Goal: Information Seeking & Learning: Learn about a topic

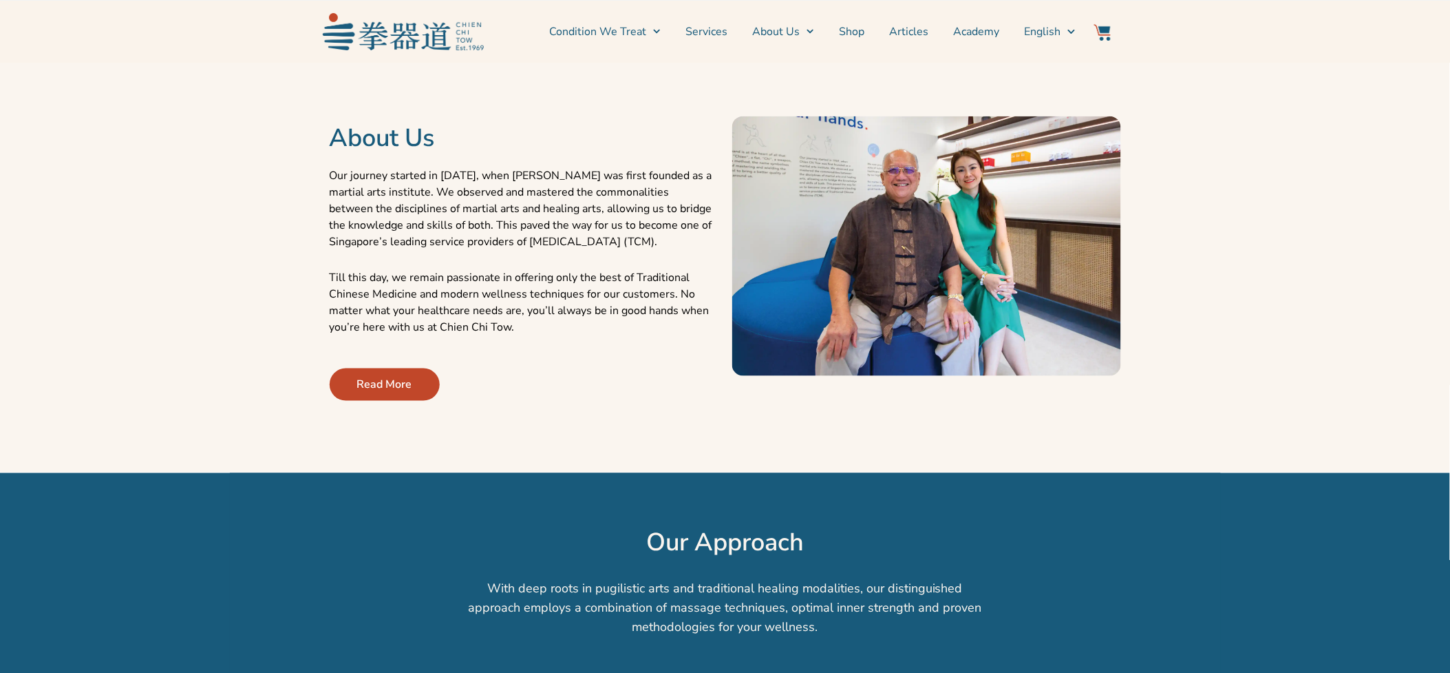
scroll to position [458, 0]
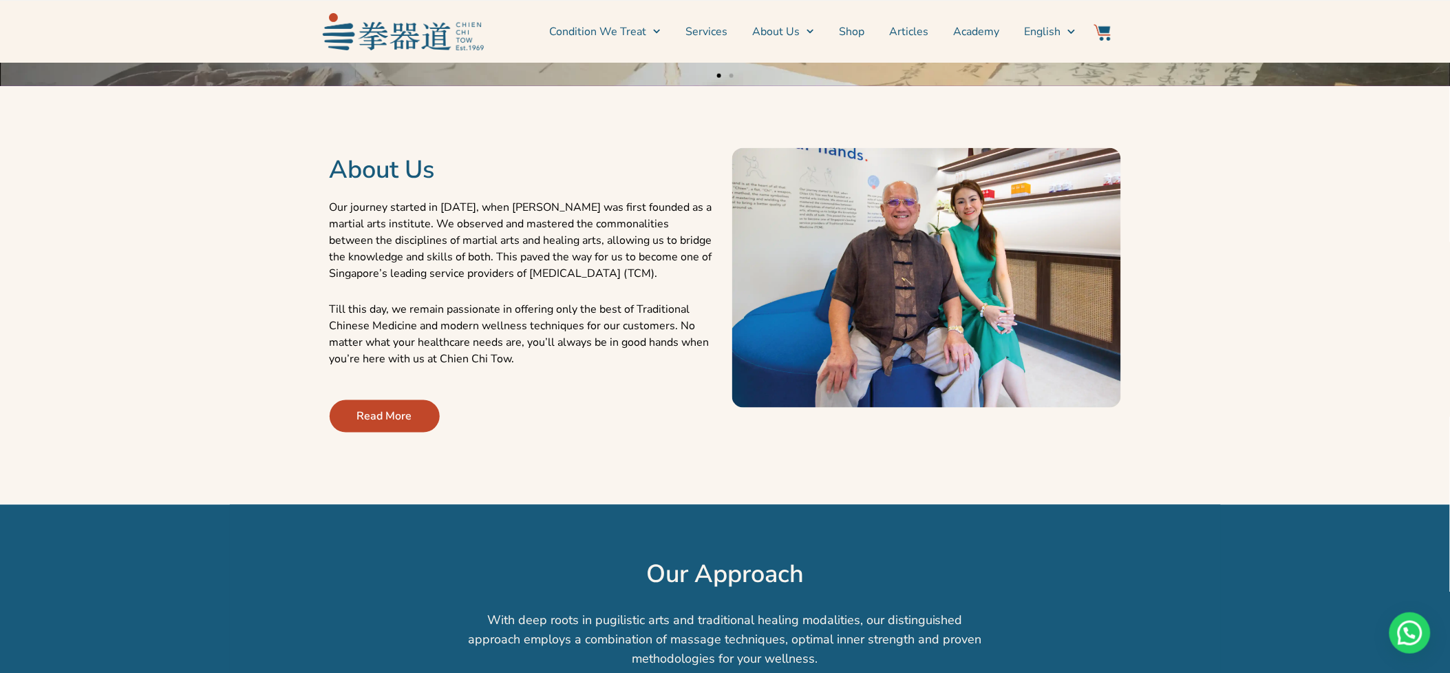
click at [327, 204] on div "About Us Our journey started in 1969, when Chien Chi Tow was first founded as a…" at bounding box center [524, 278] width 403 height 370
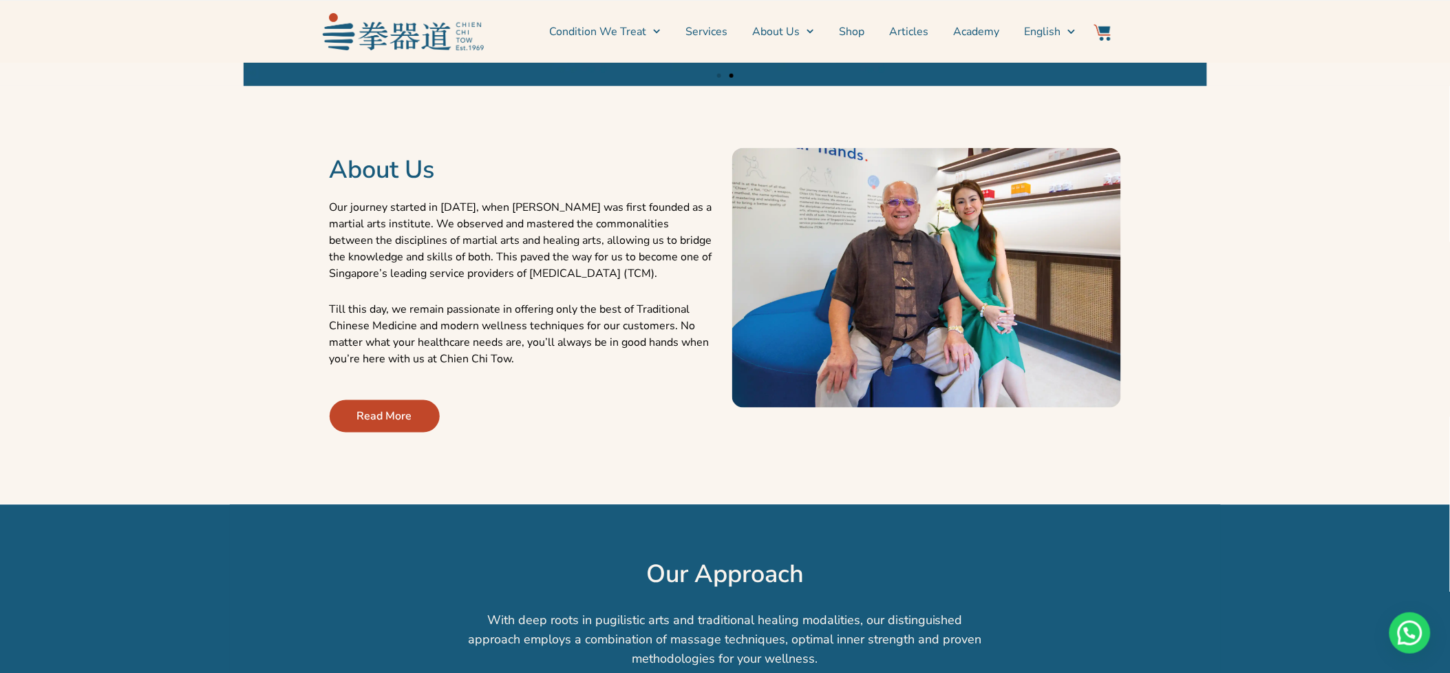
click at [379, 424] on span "Read More" at bounding box center [384, 416] width 55 height 17
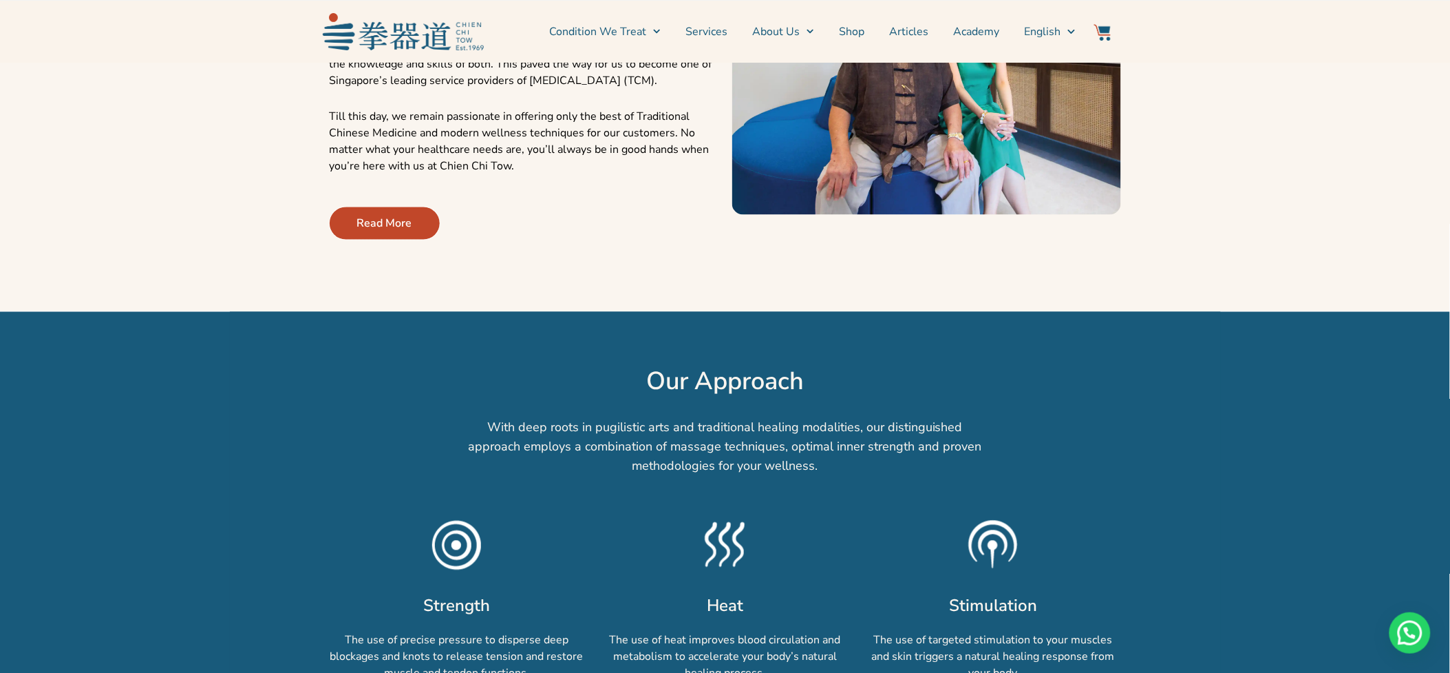
scroll to position [688, 0]
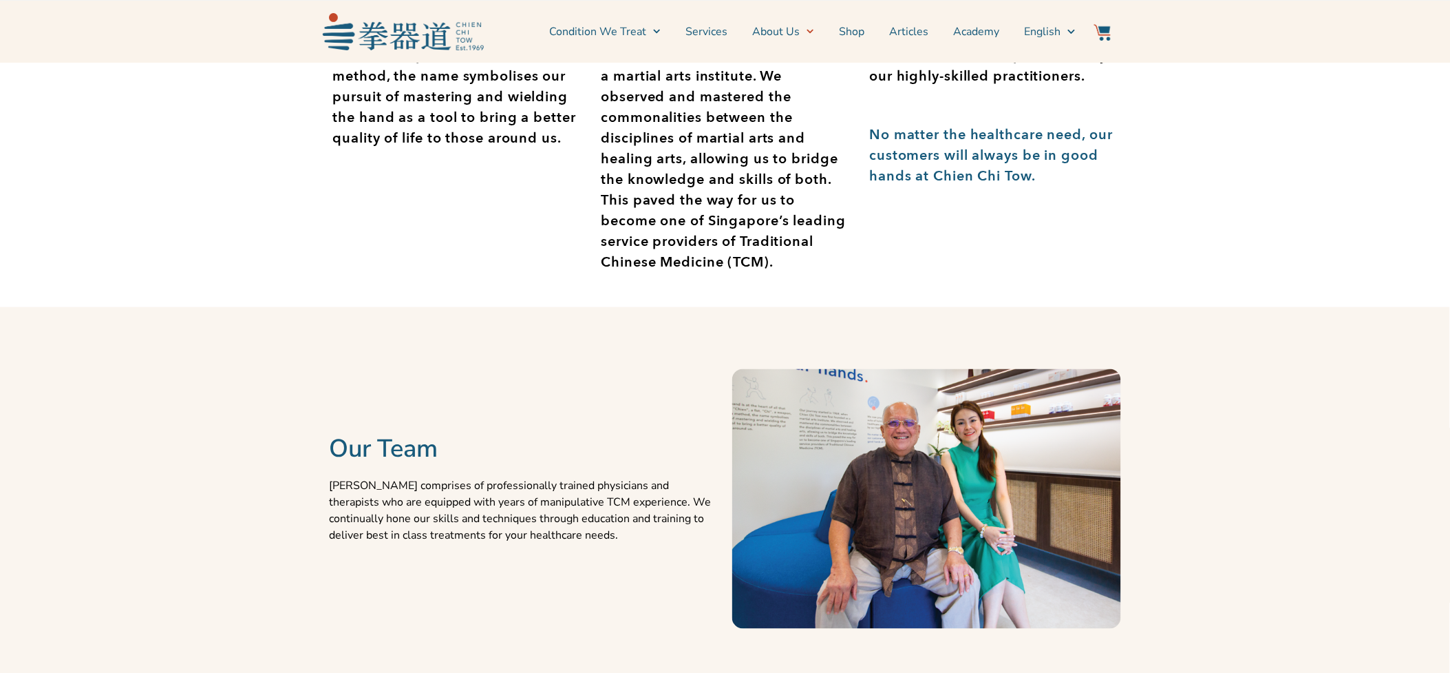
scroll to position [458, 0]
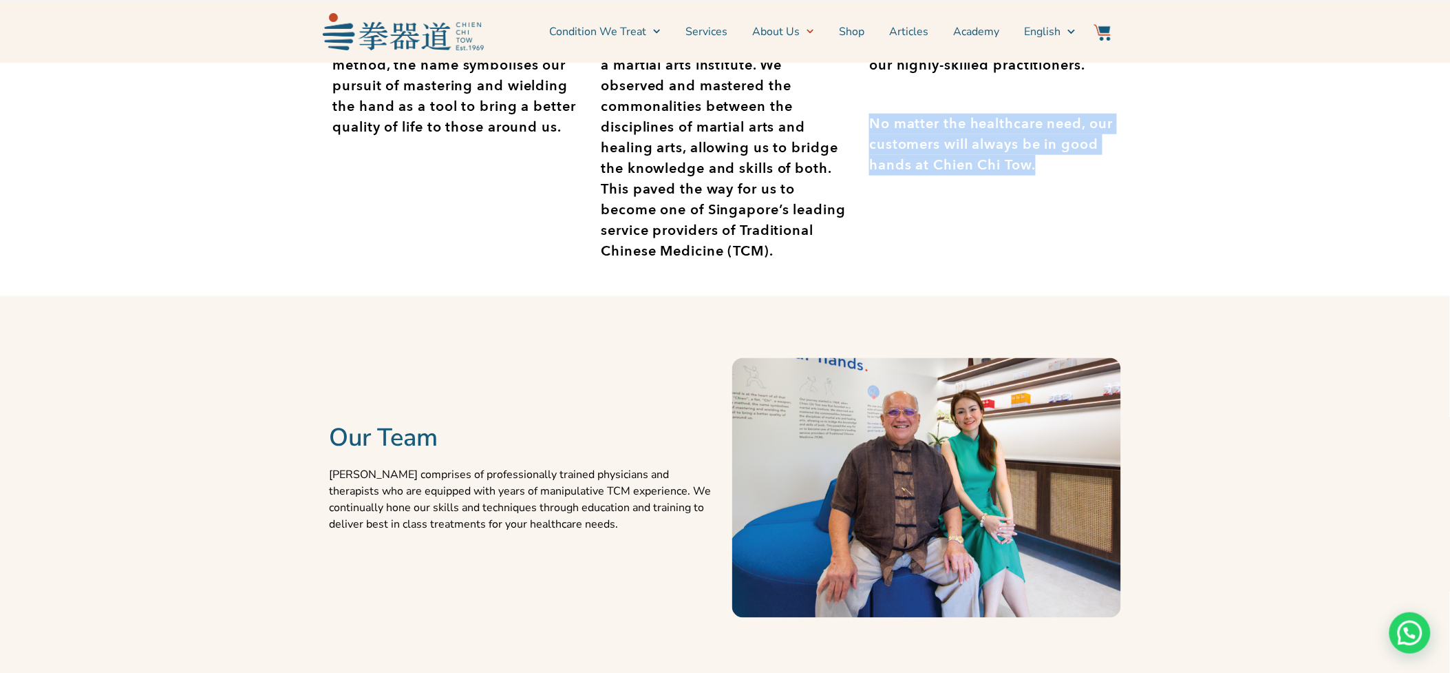
drag, startPoint x: 871, startPoint y: 140, endPoint x: 1118, endPoint y: 186, distance: 251.3
click at [1118, 186] on div "We now provide a comprehensive suite of holistic and effective healthcare solut…" at bounding box center [993, 53] width 268 height 485
drag, startPoint x: 1118, startPoint y: 186, endPoint x: 1033, endPoint y: 182, distance: 85.5
copy p "No matter the healthcare need, our customers will always be in good hands at Ch…"
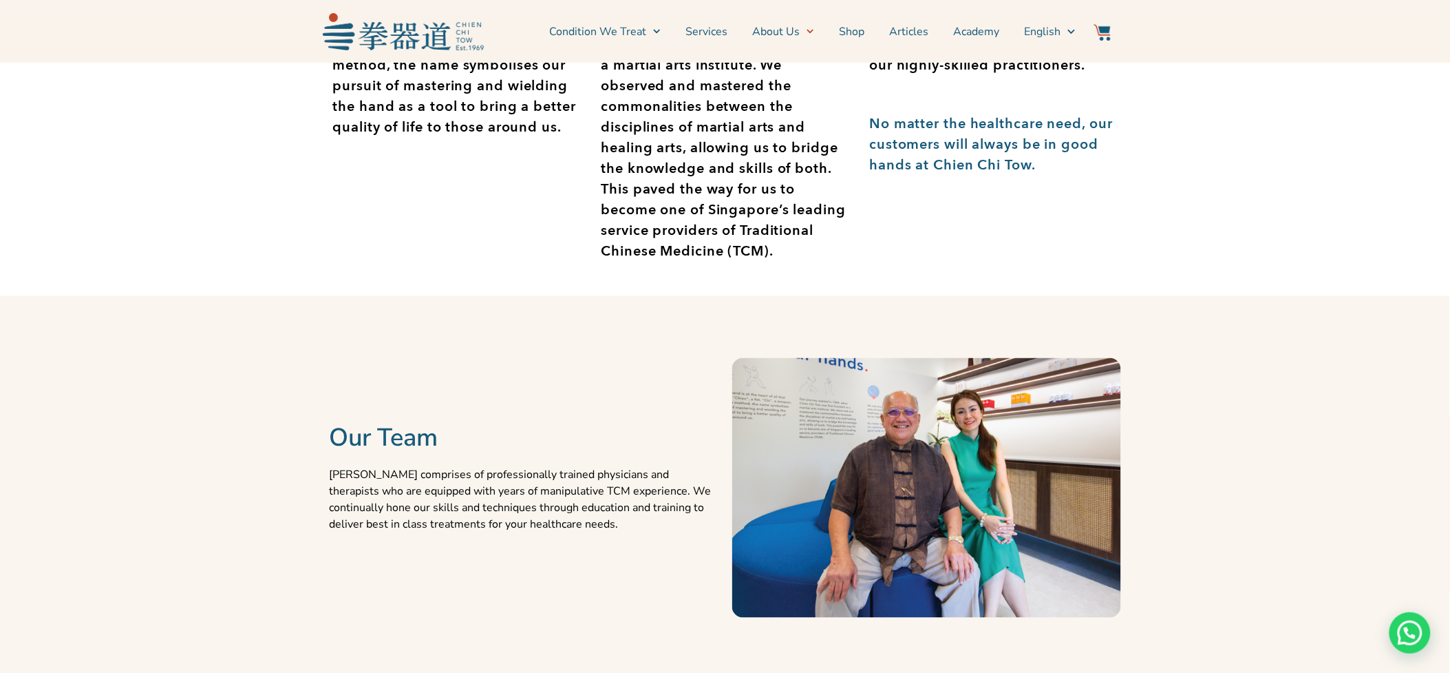
click at [221, 328] on section "Our Team Chien Chi Tow comprises of professionally trained physicians and thera…" at bounding box center [725, 487] width 1450 height 383
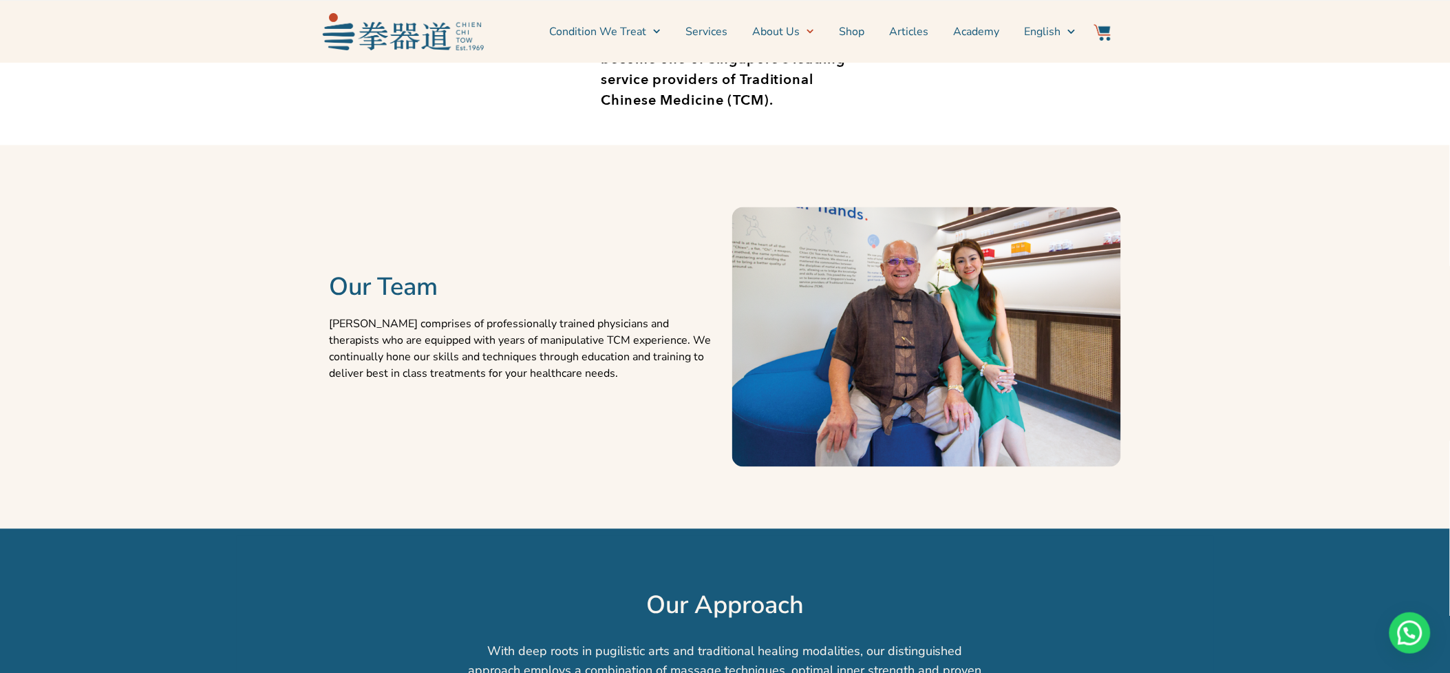
scroll to position [611, 0]
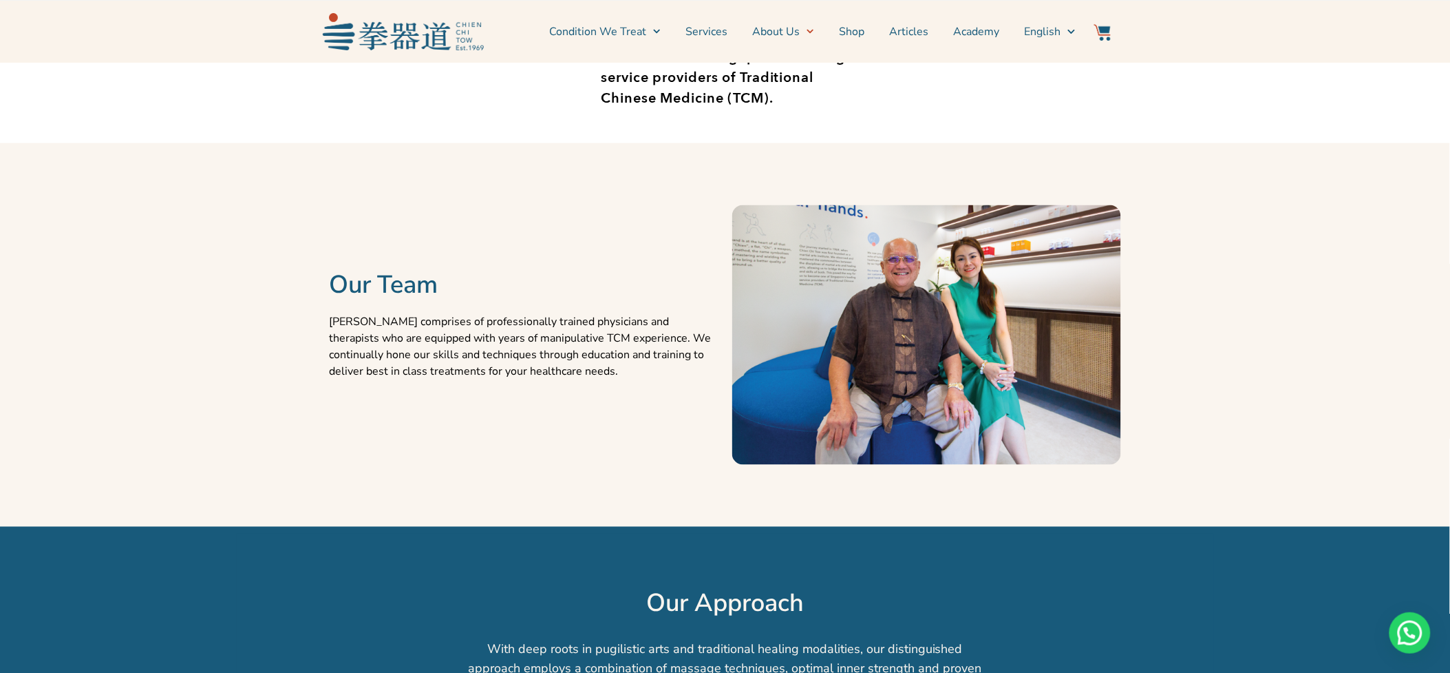
drag, startPoint x: 329, startPoint y: 330, endPoint x: 317, endPoint y: 330, distance: 12.4
click at [324, 330] on div "Our Team Chien Chi Tow comprises of professionally trained physicians and thera…" at bounding box center [524, 335] width 403 height 370
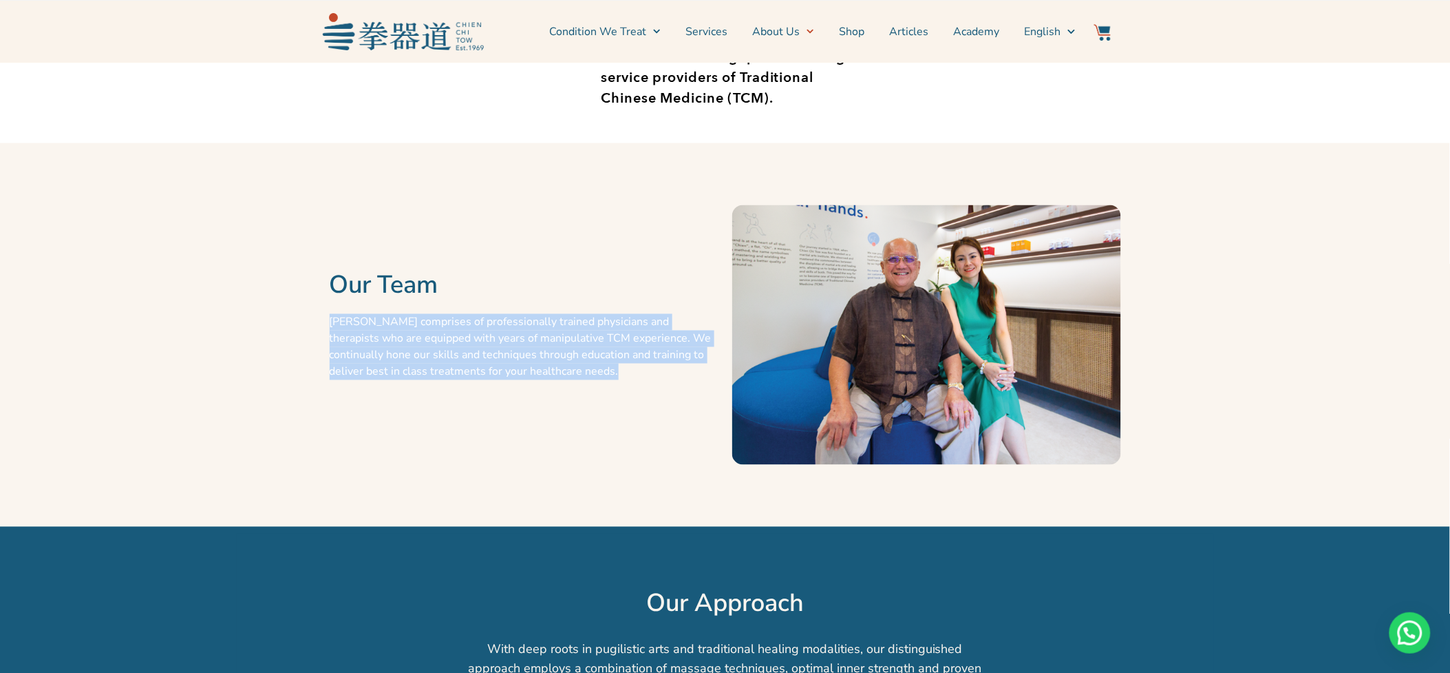
drag, startPoint x: 317, startPoint y: 330, endPoint x: 646, endPoint y: 402, distance: 336.8
click at [646, 402] on section "Our Team Chien Chi Tow comprises of professionally trained physicians and thera…" at bounding box center [726, 335] width 978 height 370
drag, startPoint x: 646, startPoint y: 402, endPoint x: 569, endPoint y: 383, distance: 78.8
copy p "Chien Chi Tow comprises of professionally trained physicians and therapists who…"
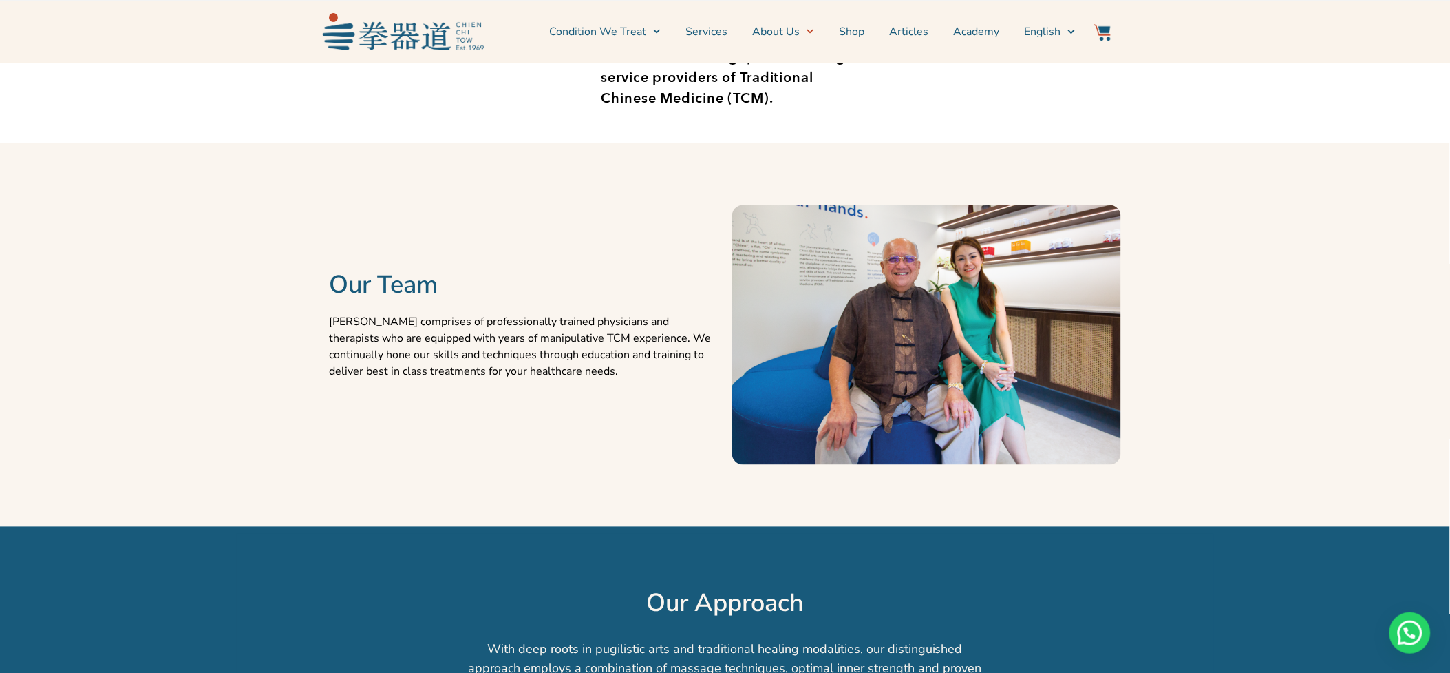
click at [1234, 295] on section "Our Team Chien Chi Tow comprises of professionally trained physicians and thera…" at bounding box center [725, 334] width 1450 height 383
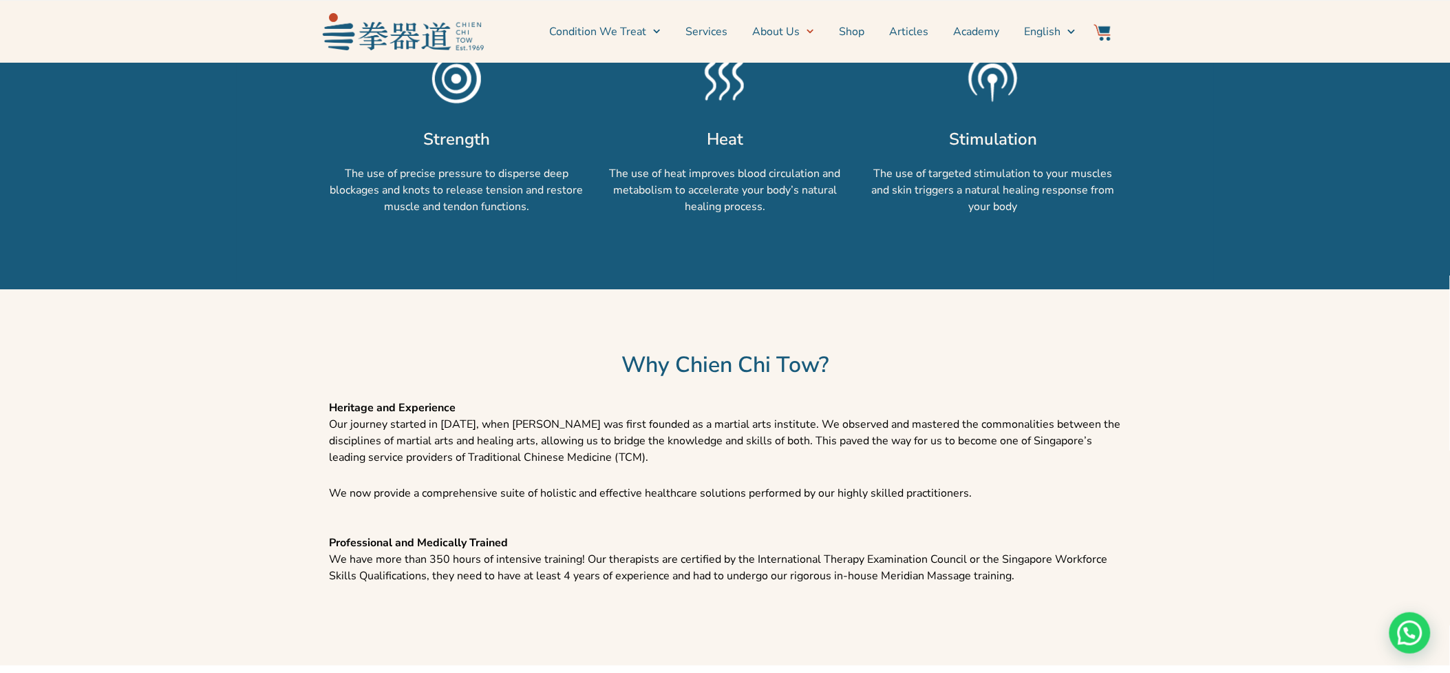
scroll to position [1377, 0]
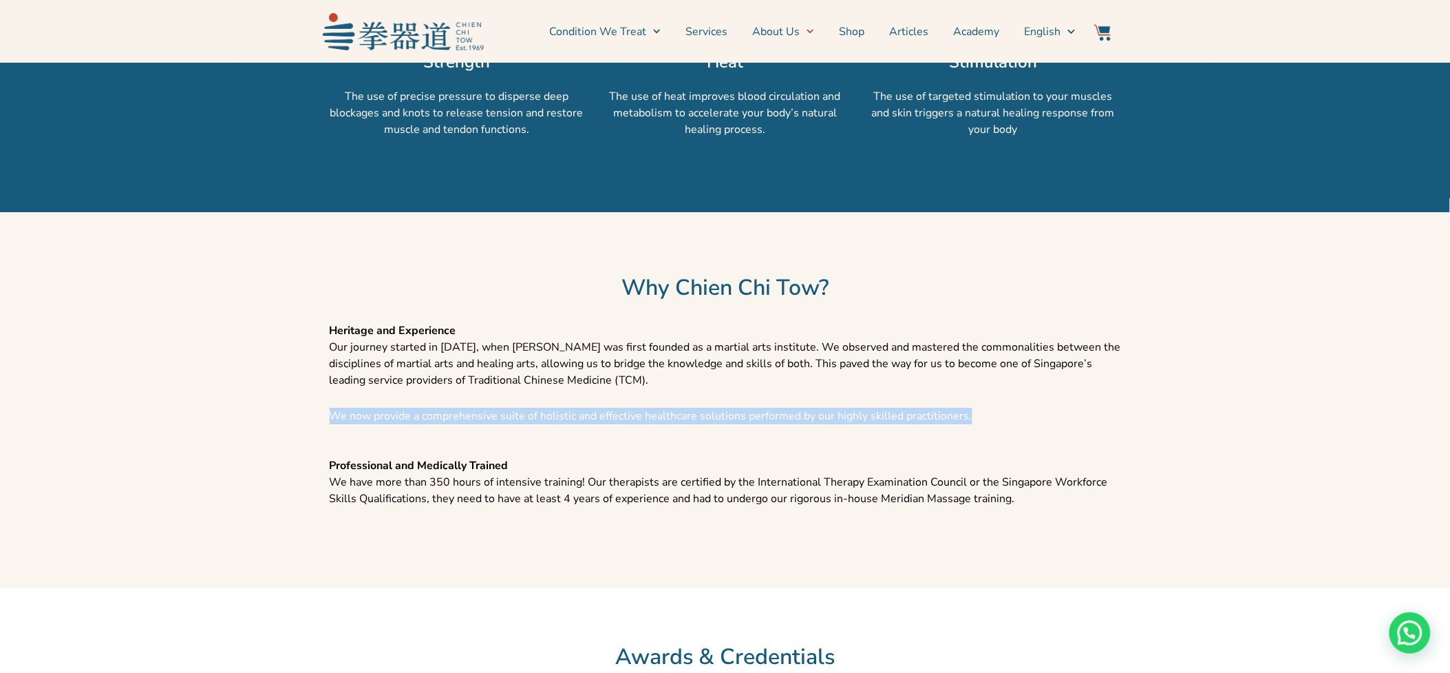
drag, startPoint x: 319, startPoint y: 436, endPoint x: 1017, endPoint y: 439, distance: 698.0
click at [1017, 439] on section "Heritage and Experience Our journey started in 1969, when Chien Chi Tow was fir…" at bounding box center [726, 448] width 978 height 266
click at [231, 459] on div "Why Chien Chi Tow? Heritage and Experience Our journey started in 1969, when Ch…" at bounding box center [725, 400] width 991 height 376
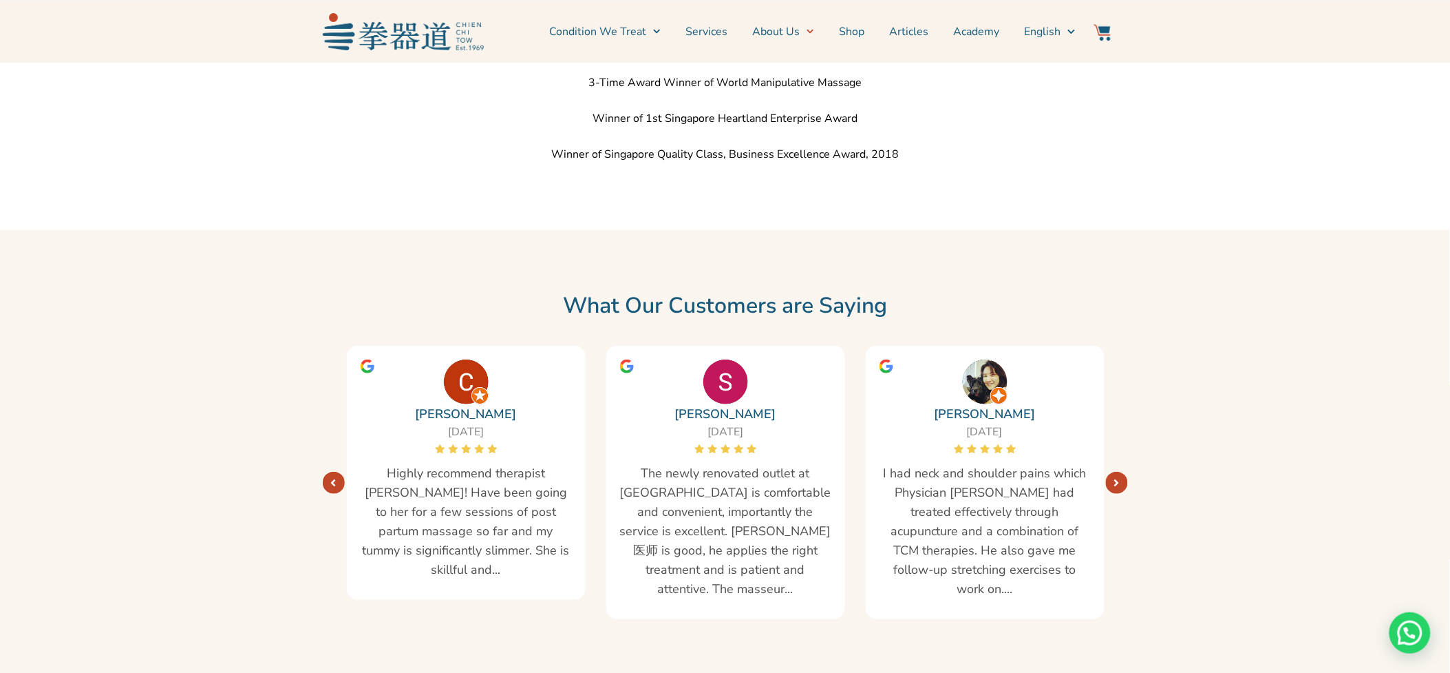
scroll to position [2142, 0]
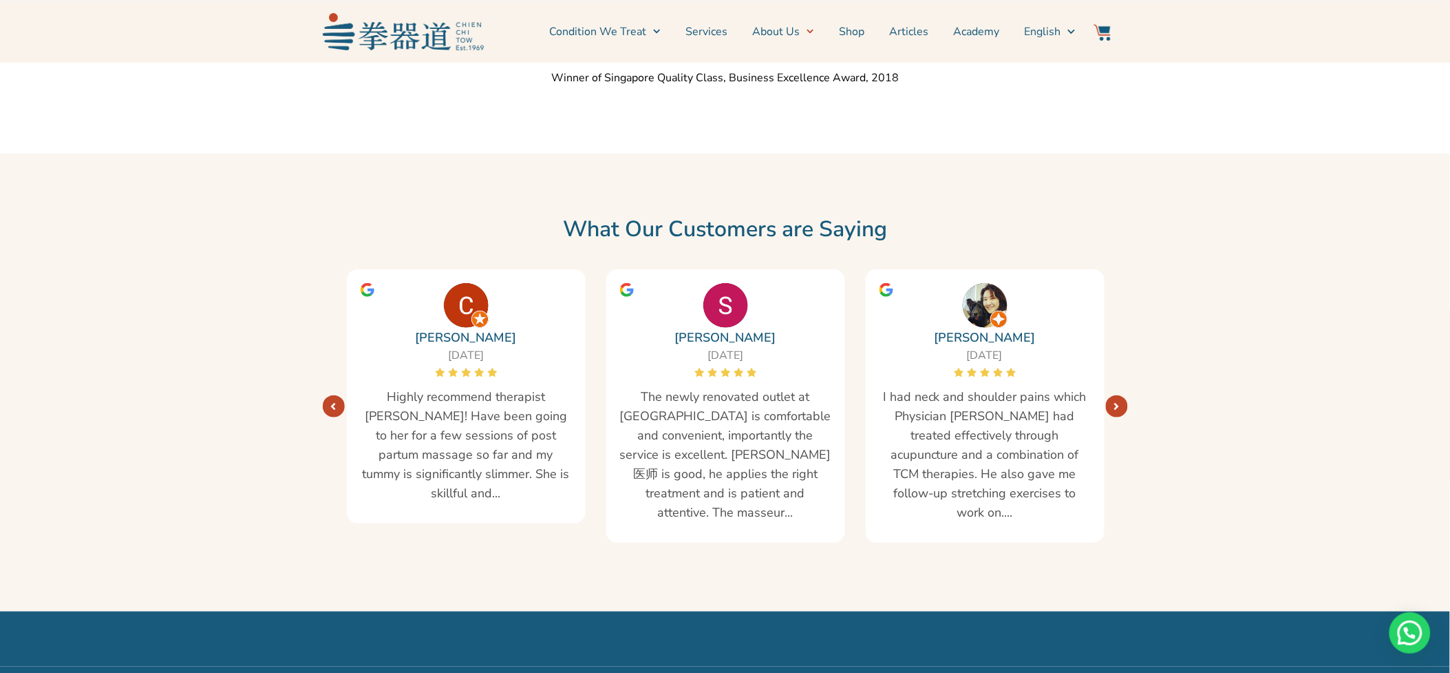
click at [982, 442] on span "I had neck and shoulder pains which Physician Liu had treated effectively throu…" at bounding box center [985, 454] width 211 height 135
click at [1110, 406] on div "Li-Ling Sitoh 04/07/2025 I had neck and shoulder pains which Physician Liu had …" at bounding box center [986, 405] width 260 height 273
click at [1115, 412] on icon "Next" at bounding box center [1118, 406] width 6 height 11
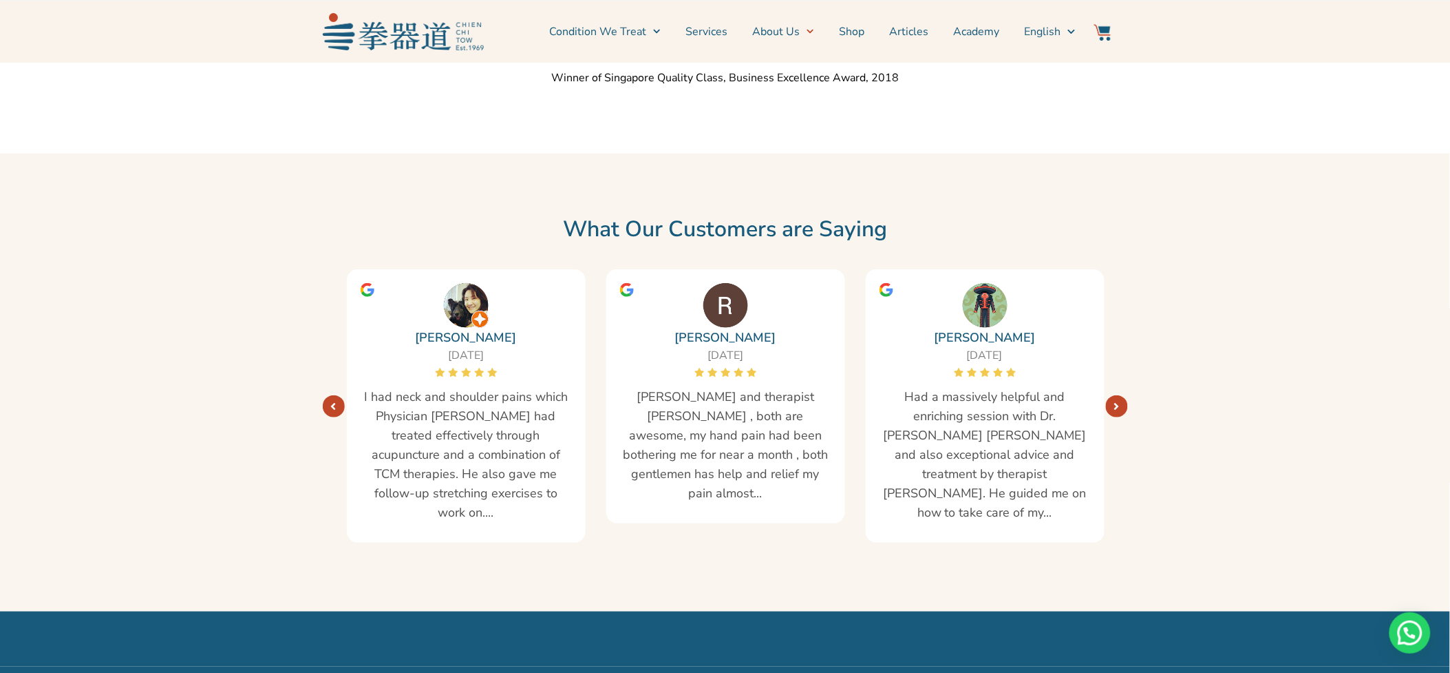
click at [1112, 415] on link "Next" at bounding box center [1117, 406] width 22 height 22
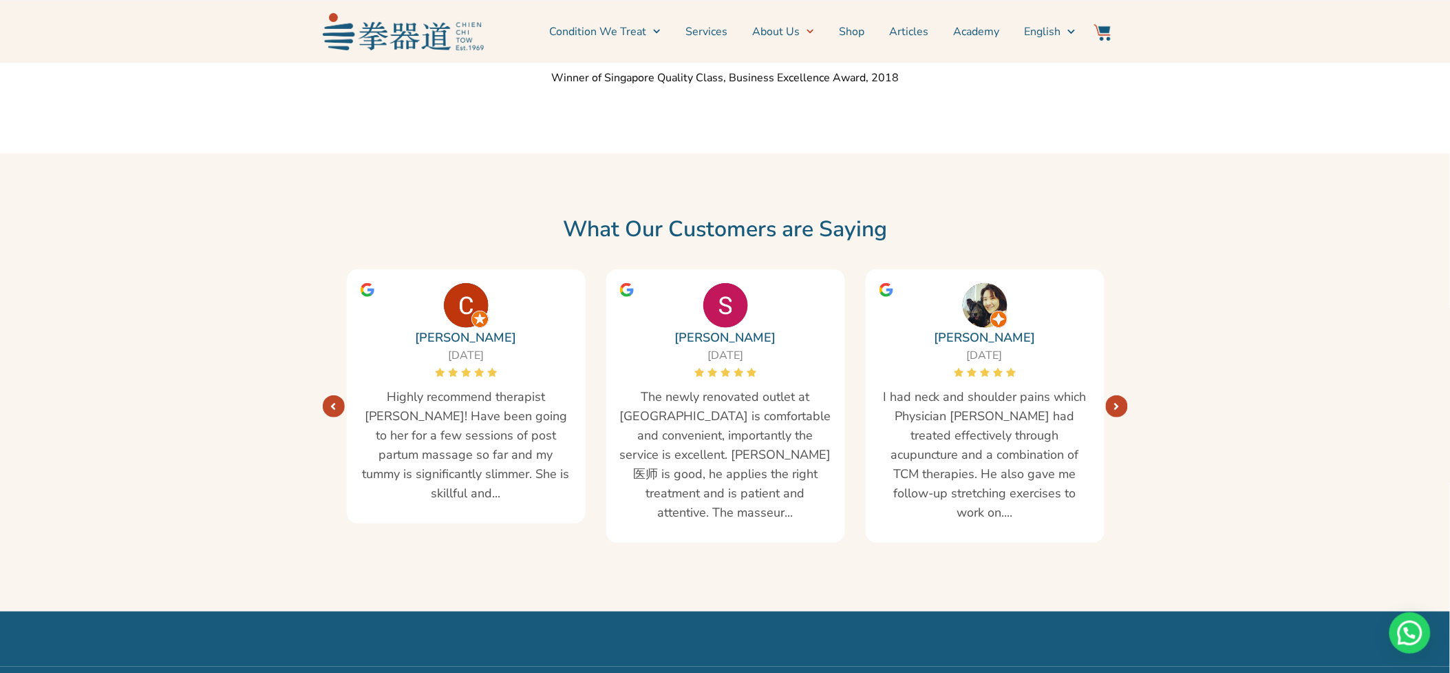
click at [1185, 296] on section "What Our Customers are Saying Li-Ling Sitoh 04/07/2025 I had neck and shoulder …" at bounding box center [726, 382] width 978 height 444
click at [452, 432] on span "Highly recommend therapist Liu Fang! Have been going to her for a few sessions …" at bounding box center [466, 445] width 211 height 116
click at [465, 328] on img at bounding box center [466, 305] width 45 height 45
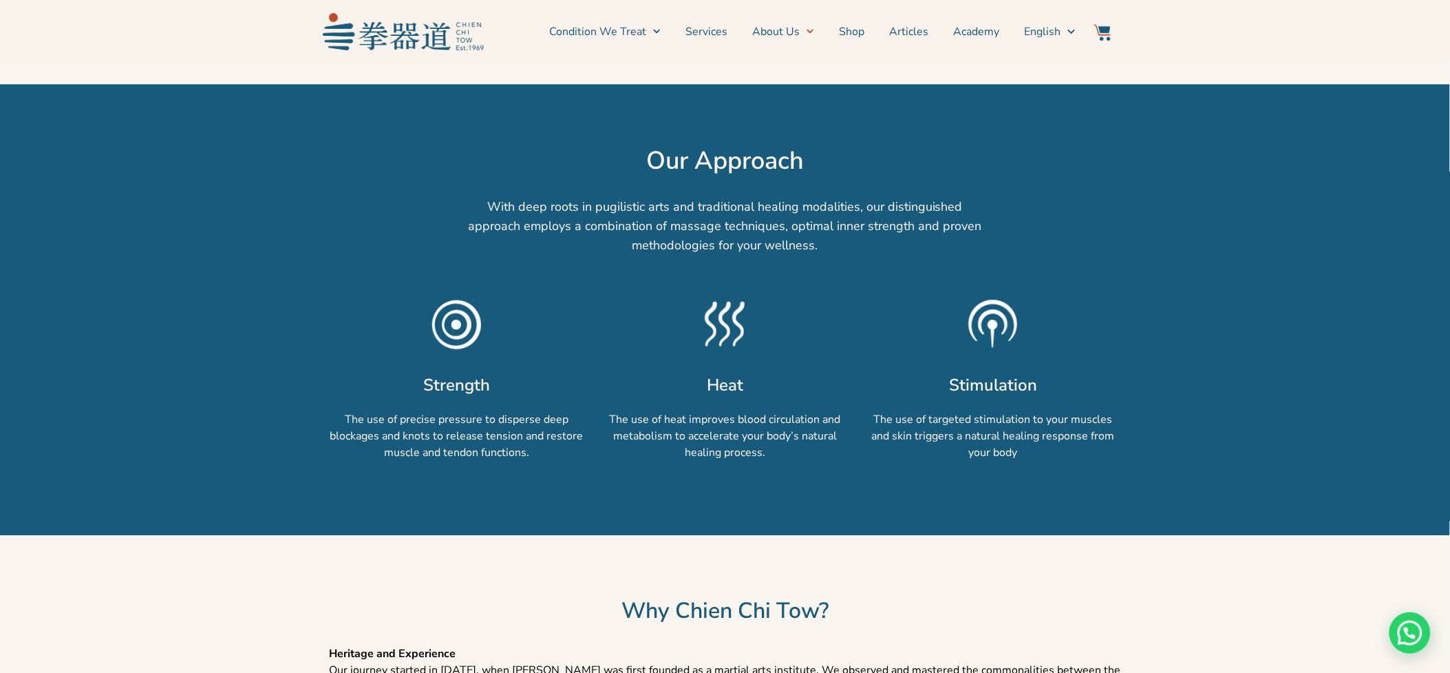
scroll to position [1070, 0]
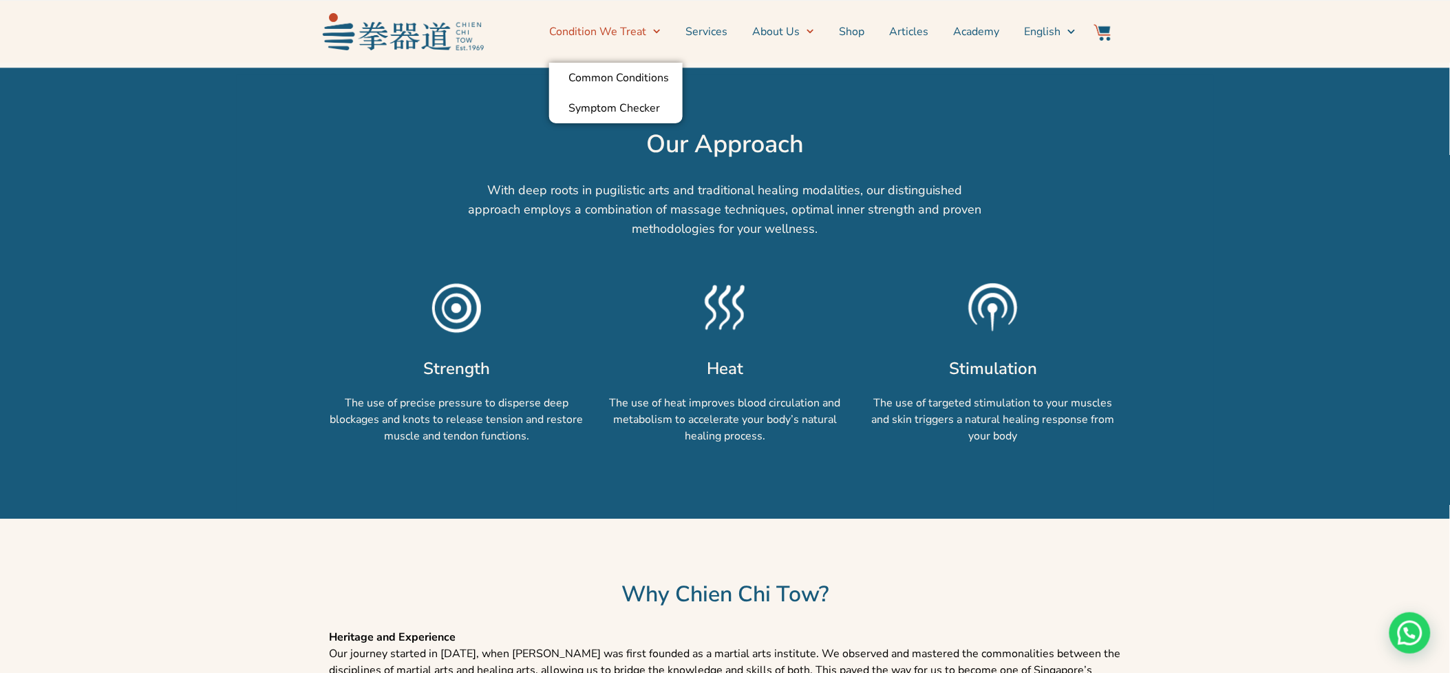
click at [621, 32] on link "Condition We Treat" at bounding box center [605, 31] width 112 height 34
